Goal: Task Accomplishment & Management: Use online tool/utility

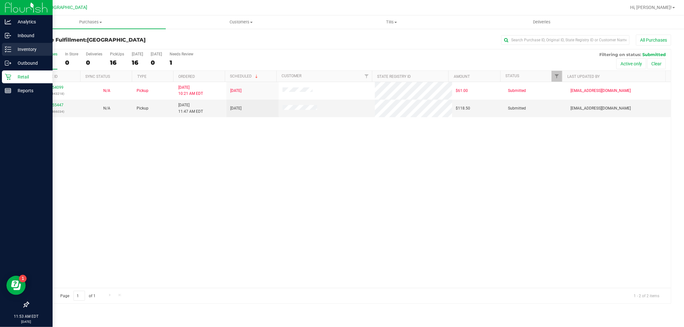
click at [16, 47] on p "Inventory" at bounding box center [30, 50] width 38 height 8
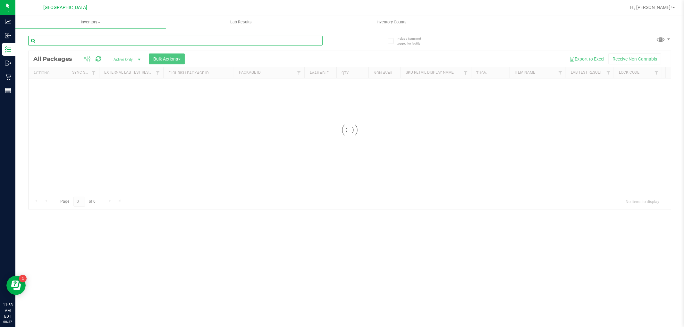
click at [102, 39] on div "Inventory All packages All inventory Waste log Create inventory Lab Results Inv…" at bounding box center [349, 171] width 668 height 312
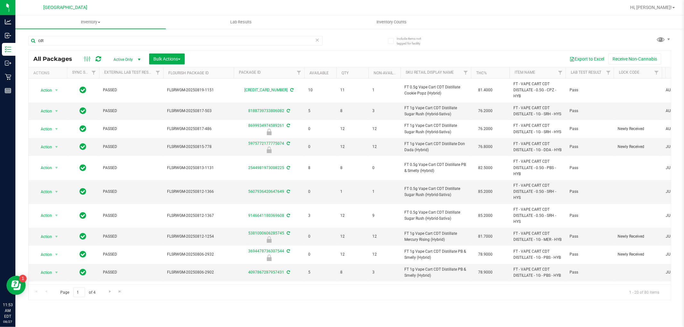
click at [457, 75] on th "Sku Retail Display Name" at bounding box center [435, 72] width 70 height 11
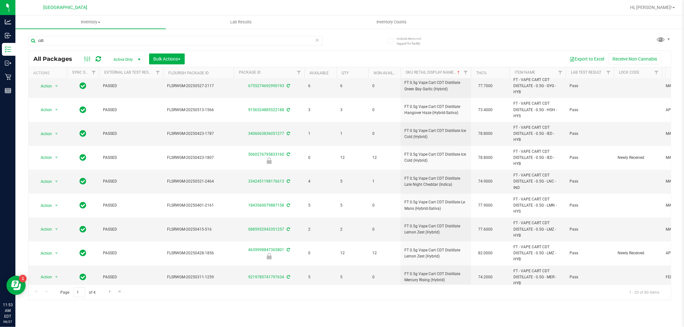
scroll to position [277, 0]
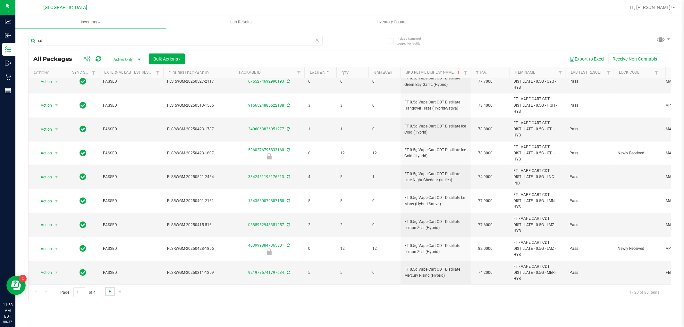
click at [108, 291] on span "Go to the next page" at bounding box center [109, 291] width 5 height 5
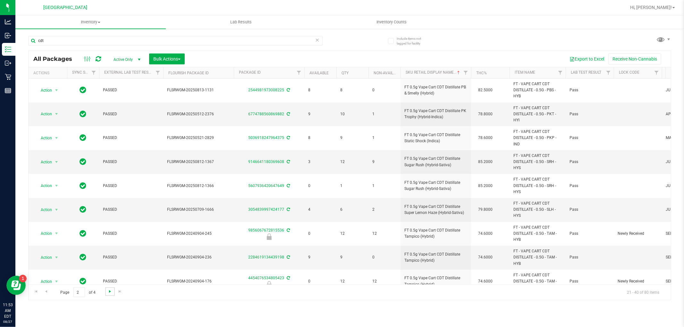
click at [108, 291] on span "Go to the next page" at bounding box center [109, 291] width 5 height 5
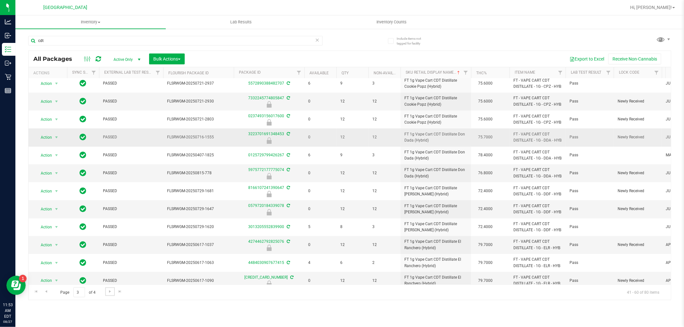
scroll to position [175, 0]
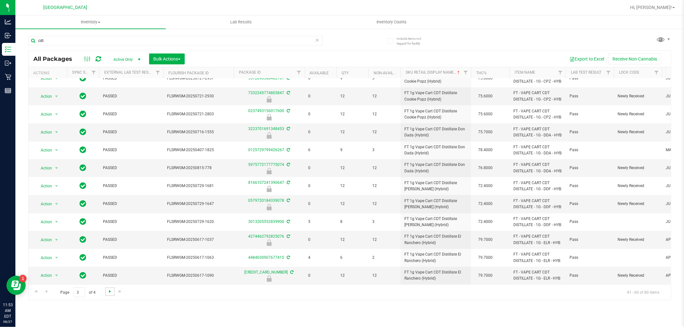
click at [109, 289] on span "Go to the next page" at bounding box center [109, 291] width 5 height 5
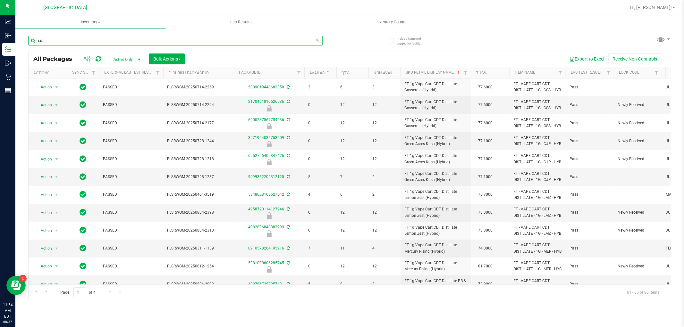
click at [299, 44] on input "cdt" at bounding box center [175, 41] width 294 height 10
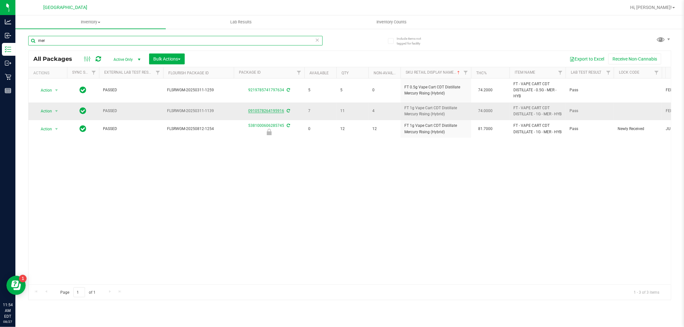
type input "mer"
click at [271, 113] on link "0910578264195916" at bounding box center [266, 111] width 36 height 4
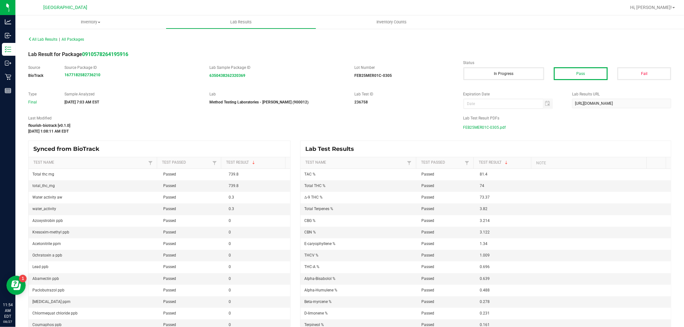
click at [472, 127] on span "FEB25MER01C-0305.pdf" at bounding box center [484, 128] width 43 height 10
click at [51, 38] on span "All Lab Results" at bounding box center [42, 39] width 29 height 4
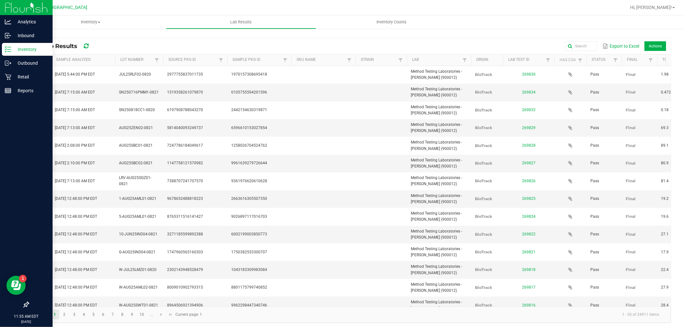
click at [31, 49] on p "Inventory" at bounding box center [30, 50] width 38 height 8
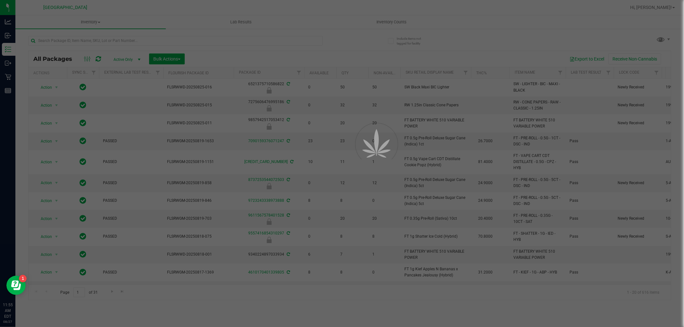
click at [181, 40] on div at bounding box center [342, 163] width 684 height 327
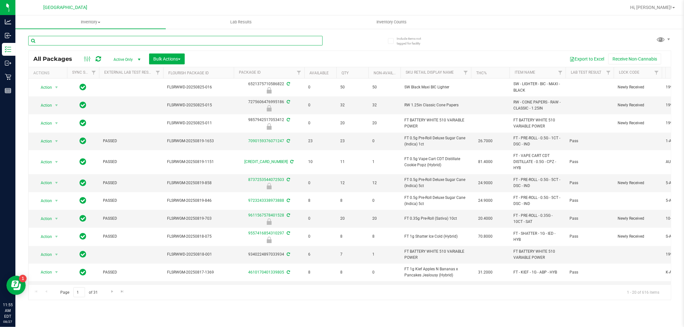
click at [181, 40] on input "text" at bounding box center [175, 41] width 294 height 10
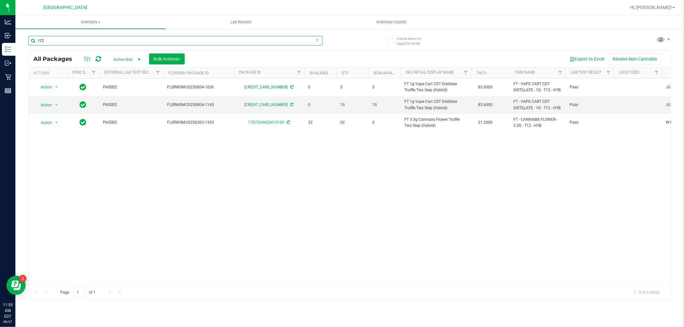
type input "t12"
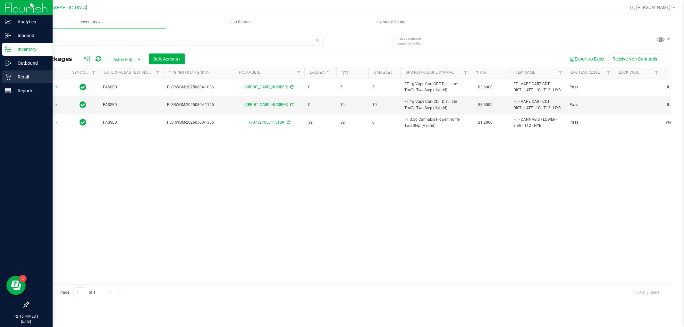
click at [14, 76] on p "Retail" at bounding box center [30, 77] width 38 height 8
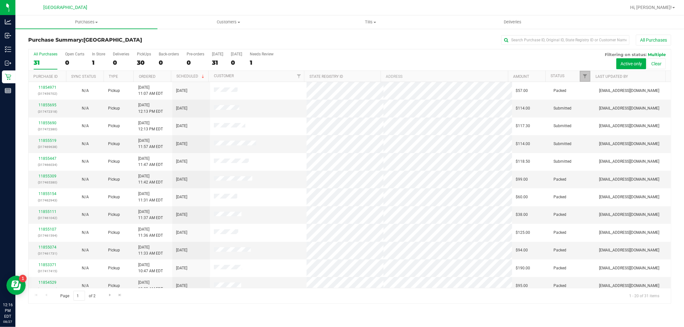
click at [585, 77] on span "Filter" at bounding box center [584, 76] width 5 height 5
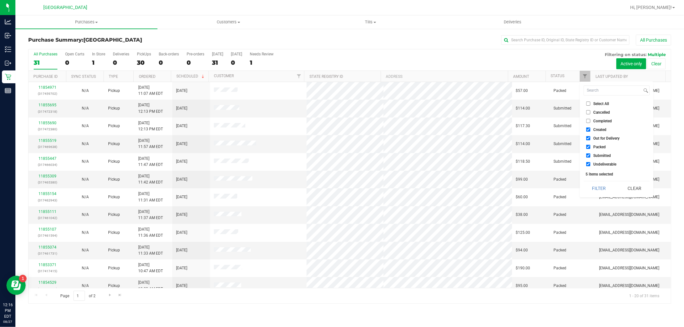
click at [598, 103] on span "Select All" at bounding box center [601, 104] width 16 height 4
click at [590, 103] on input "Select All" at bounding box center [588, 104] width 4 height 4
checkbox input "true"
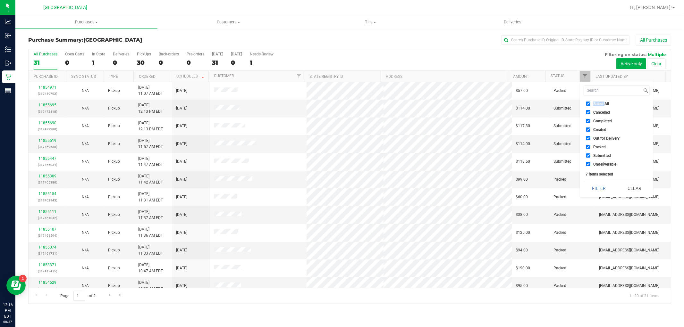
click at [598, 103] on span "Select All" at bounding box center [601, 104] width 16 height 4
click at [590, 103] on input "Select All" at bounding box center [588, 104] width 4 height 4
checkbox input "false"
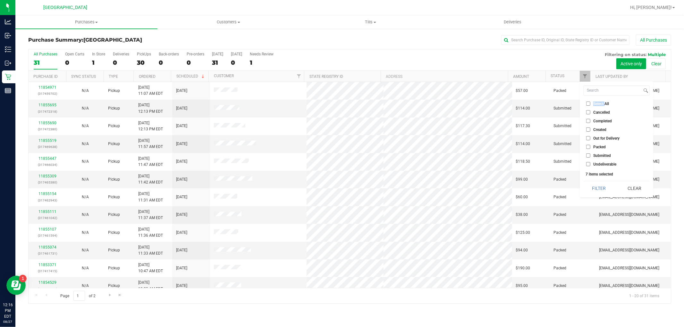
checkbox input "false"
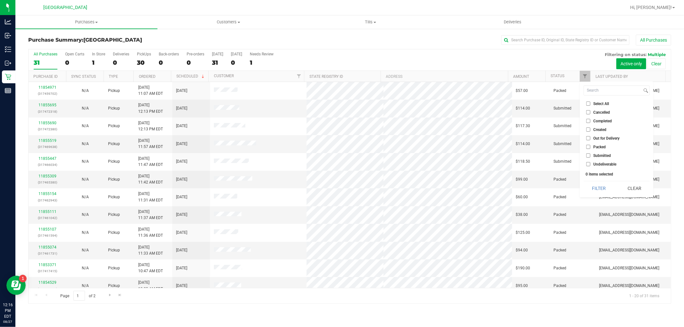
click at [601, 156] on span "Submitted" at bounding box center [602, 156] width 18 height 4
click at [590, 156] on input "Submitted" at bounding box center [588, 155] width 4 height 4
checkbox input "true"
click at [598, 183] on button "Filter" at bounding box center [598, 188] width 31 height 14
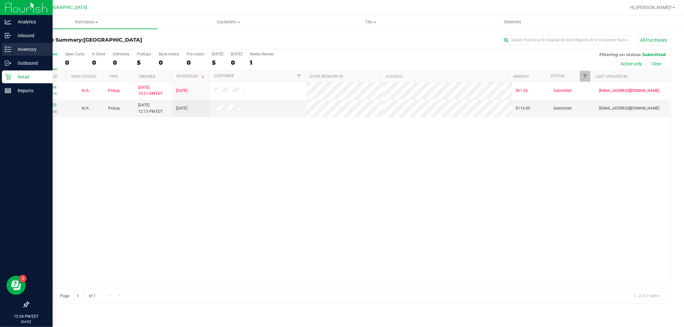
click at [26, 47] on p "Inventory" at bounding box center [30, 50] width 38 height 8
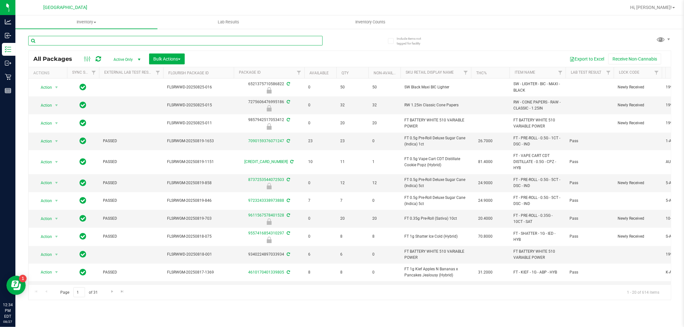
click at [146, 40] on input "text" at bounding box center [175, 41] width 294 height 10
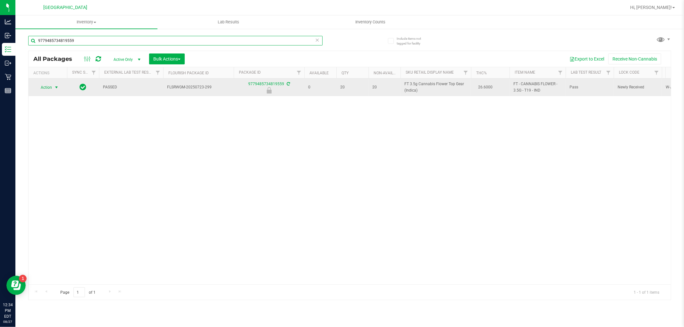
type input "9779485734819559"
click at [58, 85] on span "select" at bounding box center [56, 87] width 5 height 5
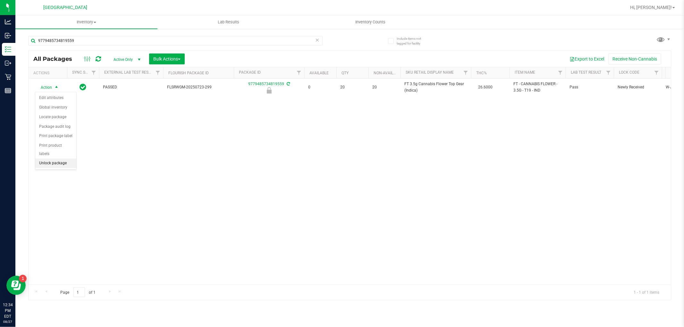
click at [53, 161] on li "Unlock package" at bounding box center [55, 164] width 41 height 10
